Goal: Task Accomplishment & Management: Complete application form

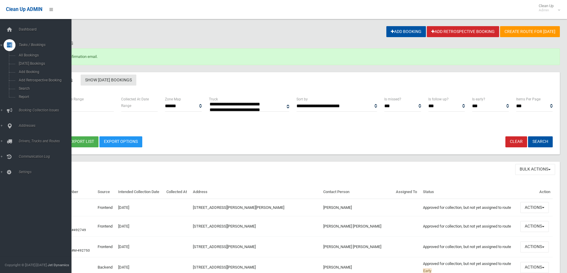
select select
click at [33, 89] on span "Search" at bounding box center [44, 89] width 54 height 4
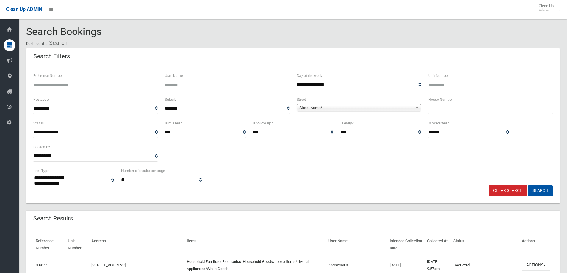
select select
click at [443, 107] on input "text" at bounding box center [490, 108] width 124 height 11
click at [303, 63] on div "Search Filters" at bounding box center [292, 56] width 533 height 17
click at [463, 103] on input "text" at bounding box center [490, 108] width 124 height 11
type input "**"
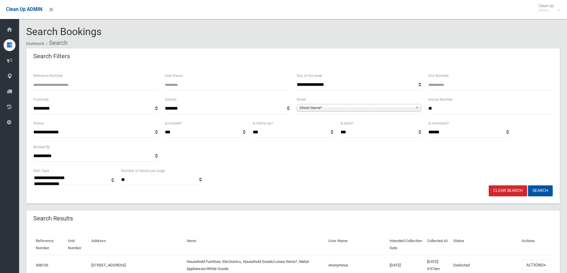
click at [372, 115] on div "**********" at bounding box center [358, 108] width 131 height 24
click at [372, 107] on span "Street Name*" at bounding box center [356, 107] width 114 height 7
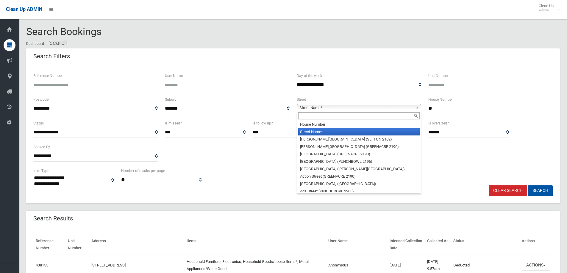
click at [374, 115] on input "text" at bounding box center [358, 115] width 121 height 7
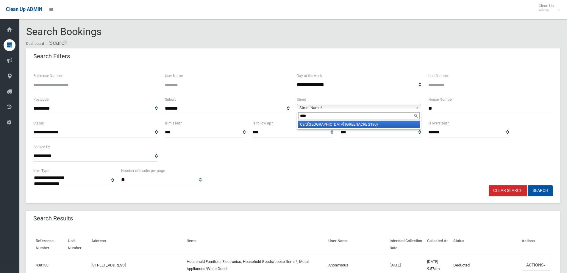
type input "****"
click at [367, 123] on li "Card igan Road (GREENACRE 2190)" at bounding box center [358, 124] width 121 height 7
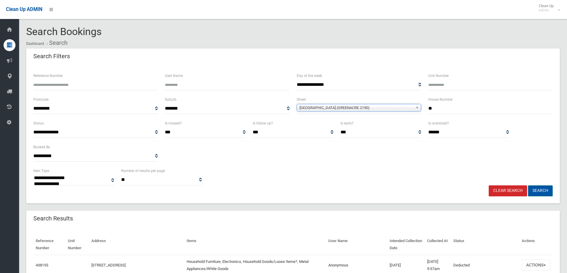
click at [544, 188] on button "Search" at bounding box center [540, 191] width 25 height 11
click at [282, 58] on div "Search Filters" at bounding box center [292, 56] width 533 height 17
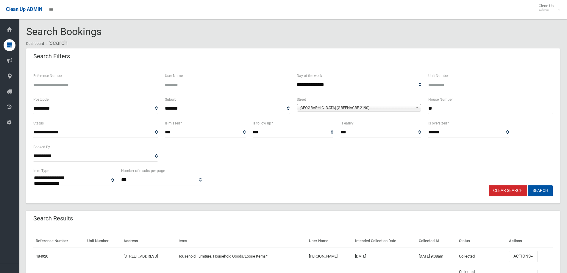
select select
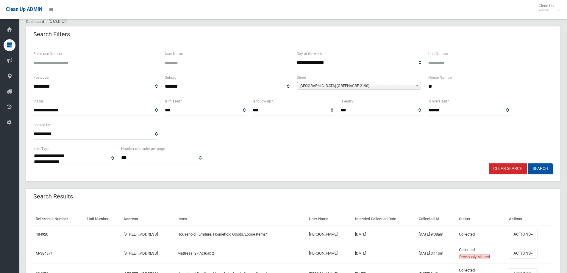
scroll to position [59, 0]
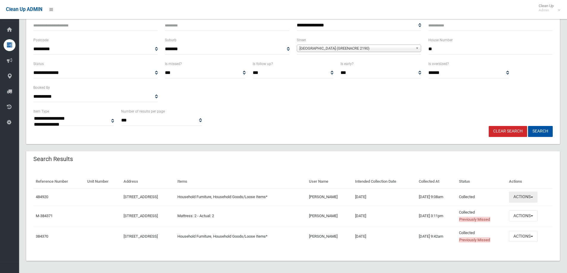
click at [537, 200] on button "Actions" at bounding box center [523, 197] width 29 height 11
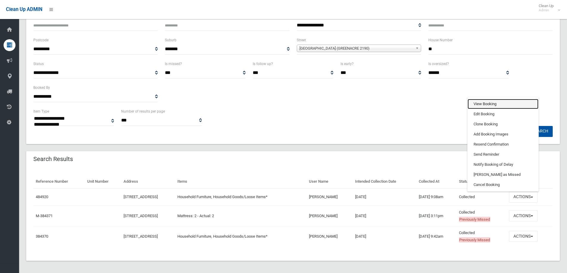
click at [490, 105] on link "View Booking" at bounding box center [502, 104] width 71 height 10
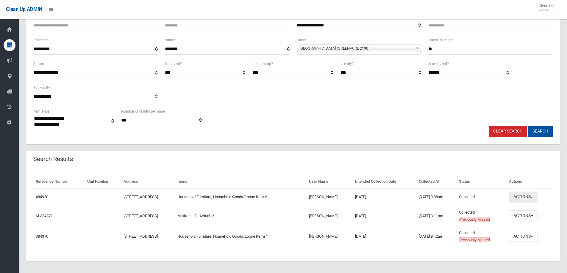
click at [524, 196] on button "Actions" at bounding box center [523, 197] width 29 height 11
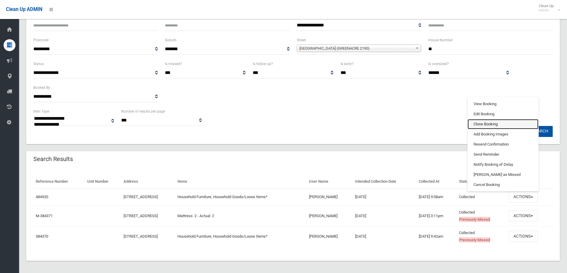
click at [490, 123] on link "Clone Booking" at bounding box center [502, 124] width 71 height 10
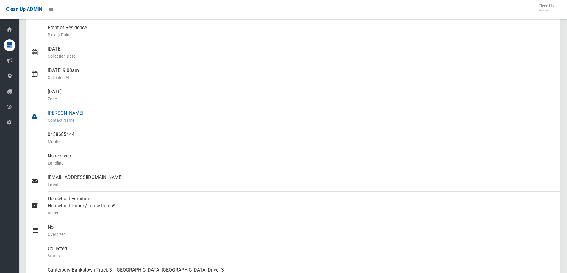
scroll to position [149, 0]
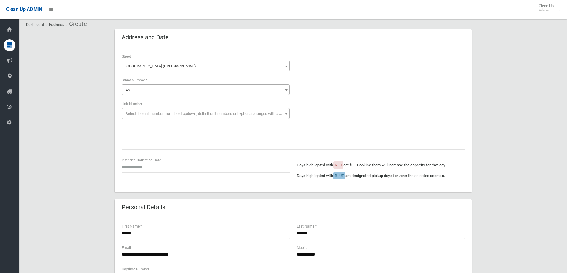
scroll to position [30, 0]
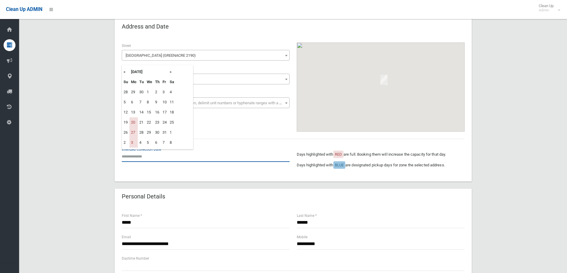
click at [150, 153] on input "text" at bounding box center [206, 156] width 168 height 11
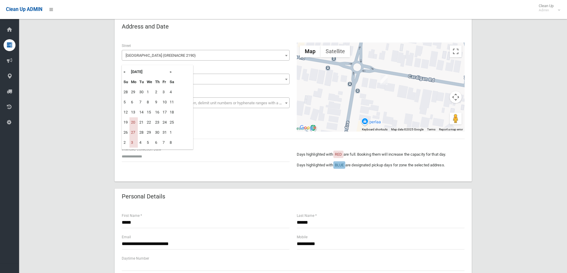
click at [170, 72] on th "»" at bounding box center [171, 72] width 7 height 10
click at [130, 115] on td "10" at bounding box center [133, 112] width 8 height 10
type input "**********"
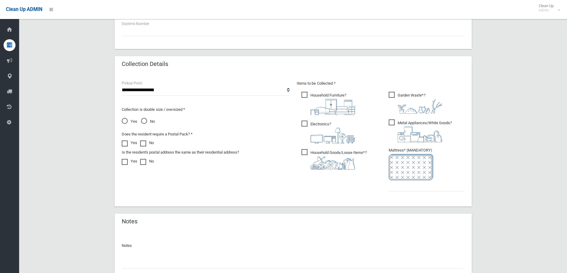
scroll to position [268, 0]
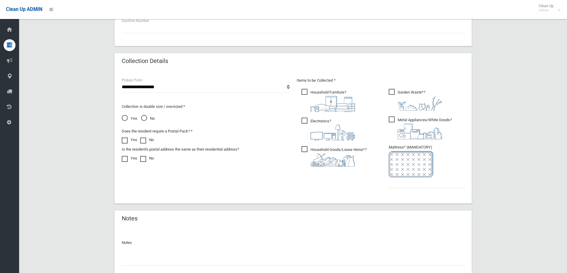
click at [441, 127] on img at bounding box center [419, 132] width 45 height 16
click at [422, 98] on img at bounding box center [419, 103] width 45 height 15
click at [331, 130] on img at bounding box center [332, 133] width 45 height 16
click at [415, 188] on input "text" at bounding box center [426, 183] width 76 height 11
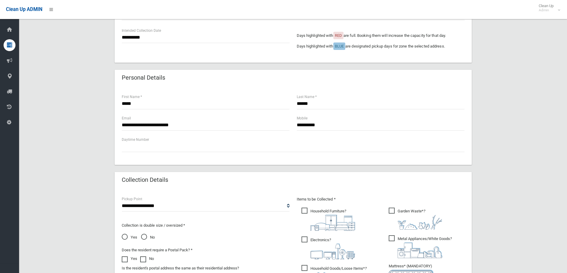
scroll to position [297, 0]
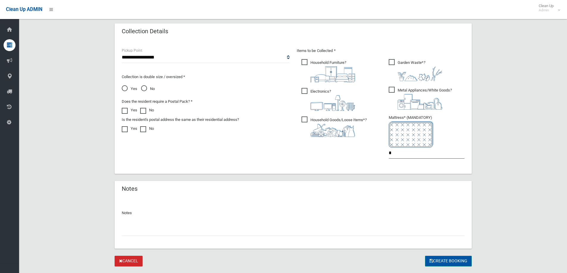
type input "*"
click at [440, 258] on button "Create Booking" at bounding box center [448, 261] width 47 height 11
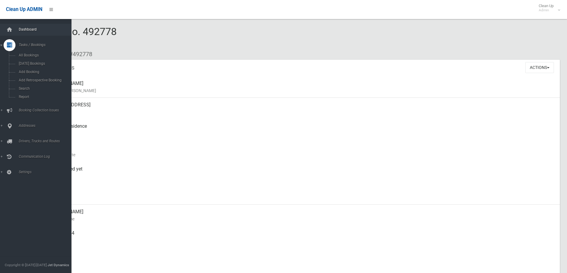
click at [48, 31] on span "Dashboard" at bounding box center [46, 29] width 59 height 4
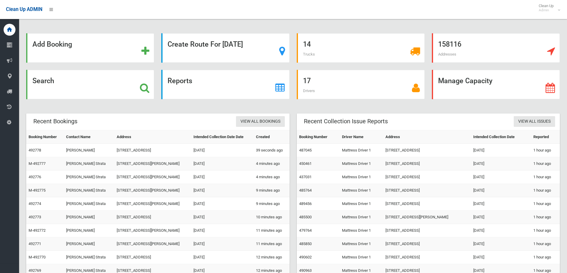
click at [294, 107] on div "Add Booking Create Route For [DATE] 14 Trucks 158116 Addresses Search Reports 1…" at bounding box center [292, 162] width 533 height 258
click at [448, 103] on div "Manage Capacity" at bounding box center [495, 88] width 135 height 37
click at [293, 73] on div "17 Drivers" at bounding box center [360, 88] width 135 height 37
